Goal: Task Accomplishment & Management: Use online tool/utility

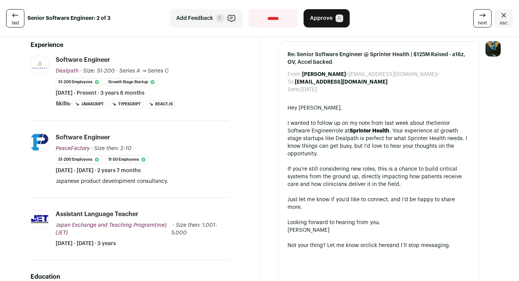
scroll to position [128, 0]
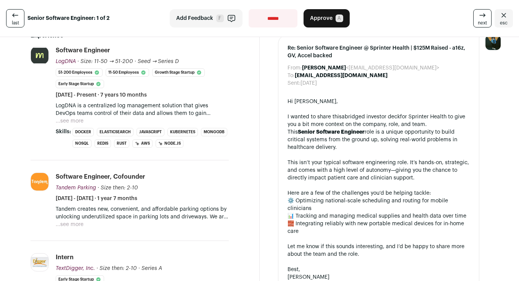
scroll to position [149, 0]
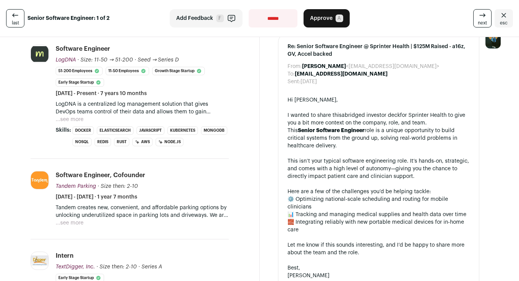
click at [322, 27] on div "**********" at bounding box center [259, 18] width 519 height 37
click at [323, 24] on button "Approve A" at bounding box center [327, 18] width 46 height 18
